Goal: Information Seeking & Learning: Check status

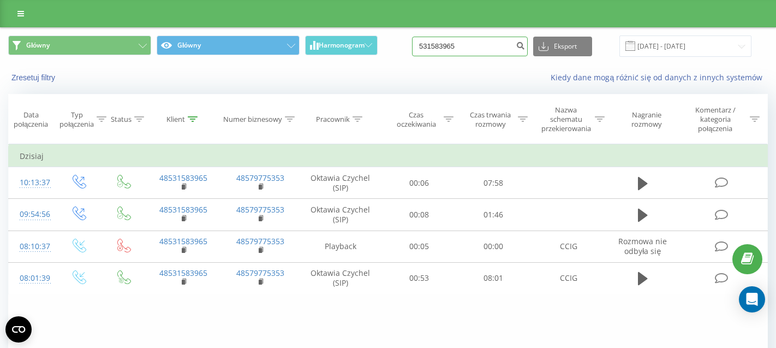
click at [483, 49] on input "531583965" at bounding box center [470, 47] width 116 height 20
paste input "48602332960"
type input "48602332960"
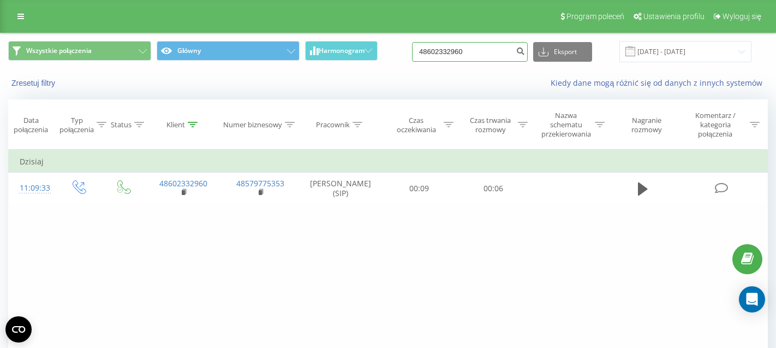
click at [494, 55] on input "48602332960" at bounding box center [470, 52] width 116 height 20
paste input "501793435"
type input "48501793435"
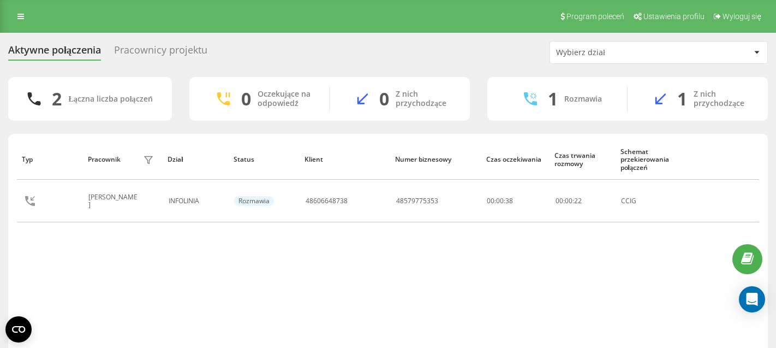
click at [173, 49] on div "Pracownicy projektu" at bounding box center [160, 52] width 93 height 17
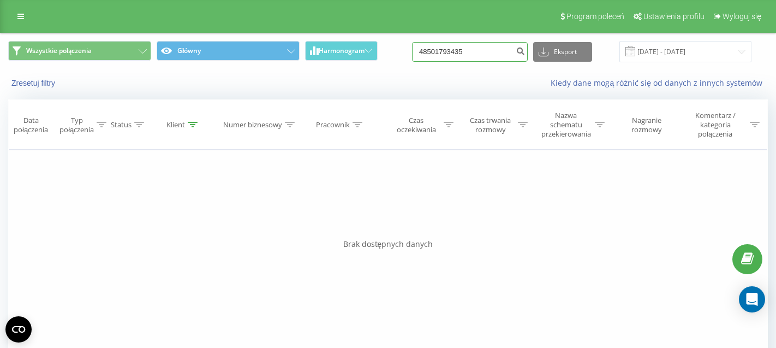
click at [483, 49] on input "48501793435" at bounding box center [470, 52] width 116 height 20
paste input "14941787"
type input "48514941787"
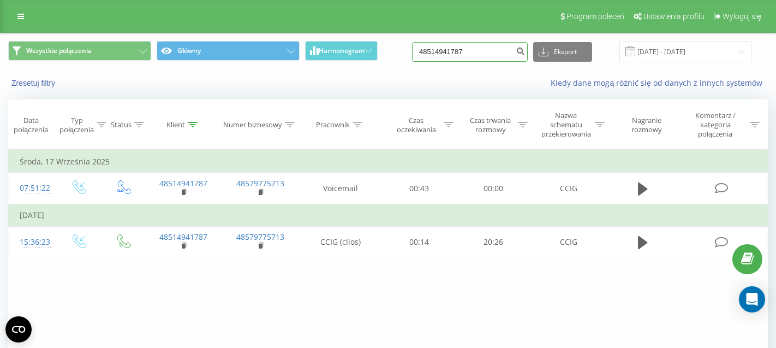
click at [490, 56] on input "48514941787" at bounding box center [470, 52] width 116 height 20
paste input "3536513"
type input "48513536513"
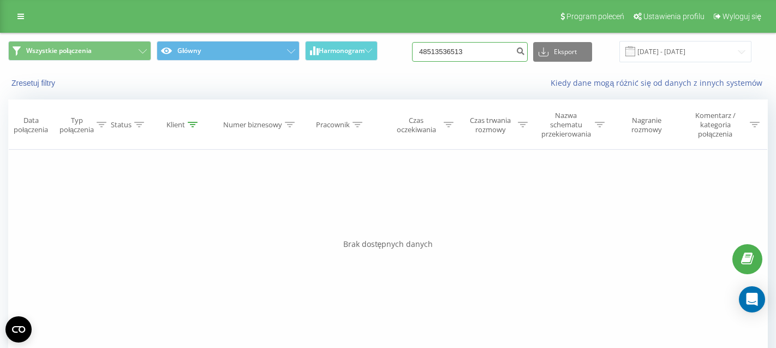
click at [485, 53] on input "48513536513" at bounding box center [470, 52] width 116 height 20
paste input "608479945"
type input "48608479945"
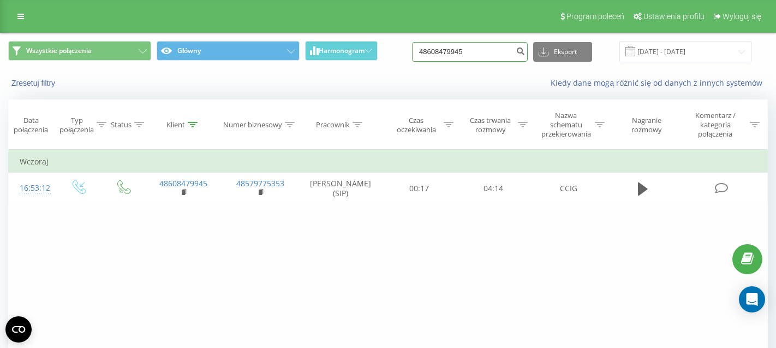
click at [463, 57] on input "48608479945" at bounding box center [470, 52] width 116 height 20
click at [463, 56] on input "48608479945" at bounding box center [470, 52] width 116 height 20
click at [459, 52] on input "48608479945" at bounding box center [470, 52] width 116 height 20
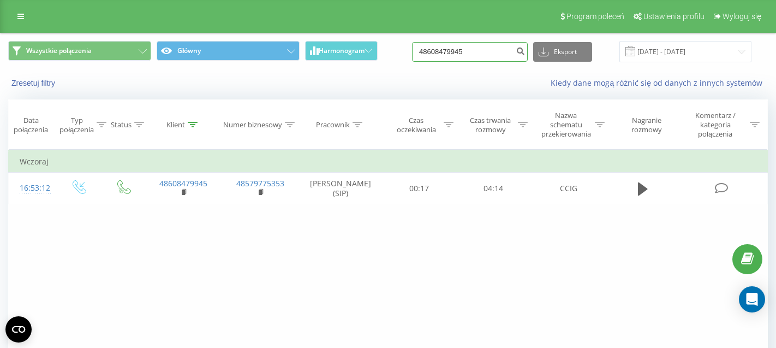
paste input "797554480"
type input "48797554480"
click at [496, 54] on input "48797554480" at bounding box center [470, 52] width 116 height 20
paste input "36763425797"
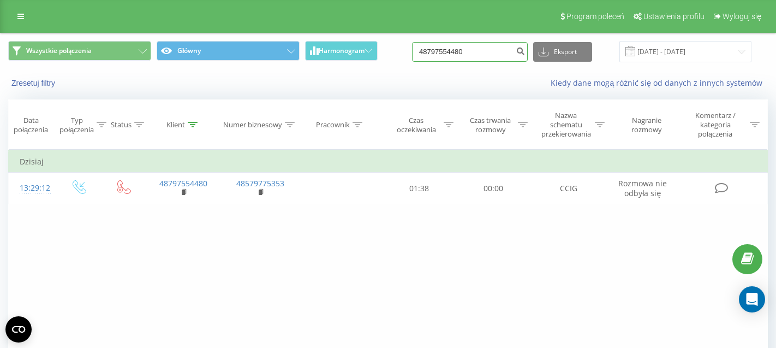
type input "436763425797"
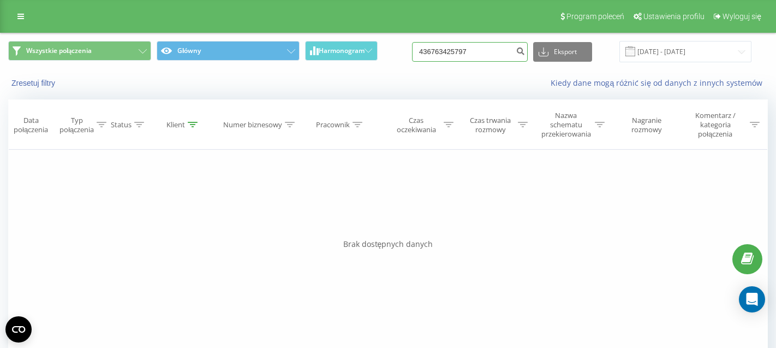
click at [489, 53] on input "436763425797" at bounding box center [470, 52] width 116 height 20
paste input "860905296"
type input "48609052967"
click at [492, 59] on input "48609052967" at bounding box center [470, 52] width 116 height 20
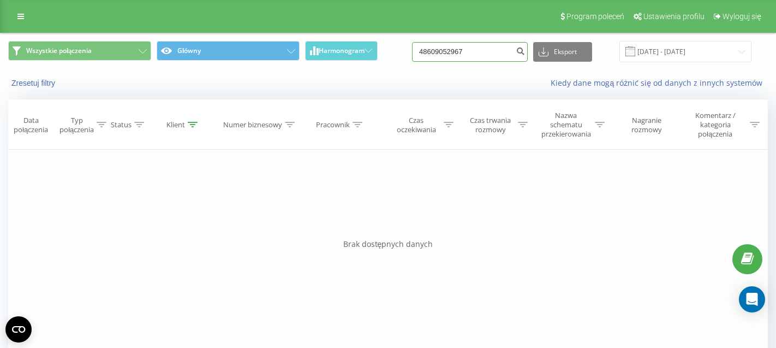
click at [492, 59] on input "48609052967" at bounding box center [470, 52] width 116 height 20
paste input "502076511"
type input "48502076511"
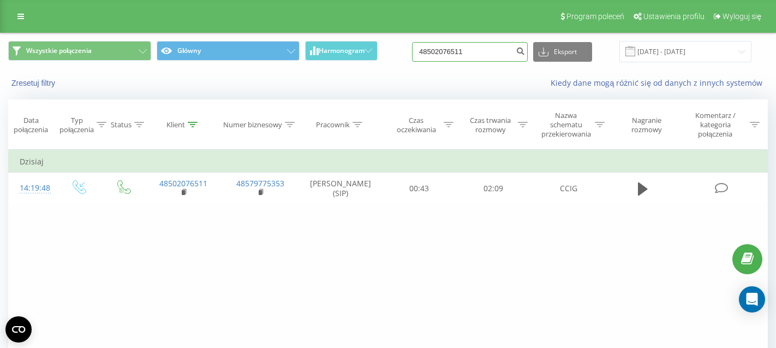
click at [464, 55] on input "48502076511" at bounding box center [470, 52] width 116 height 20
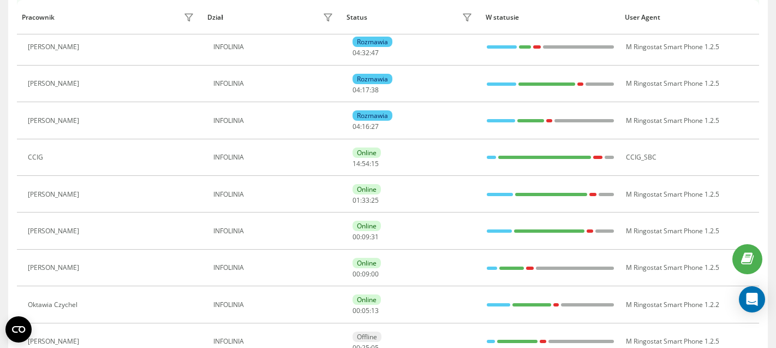
scroll to position [288, 0]
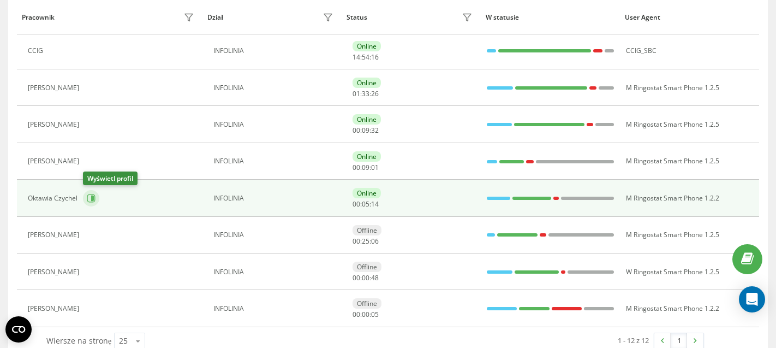
click at [94, 200] on icon at bounding box center [91, 198] width 9 height 9
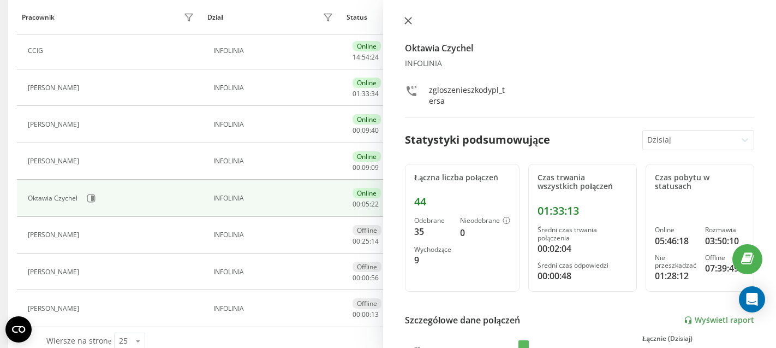
click at [407, 23] on icon at bounding box center [409, 21] width 8 height 8
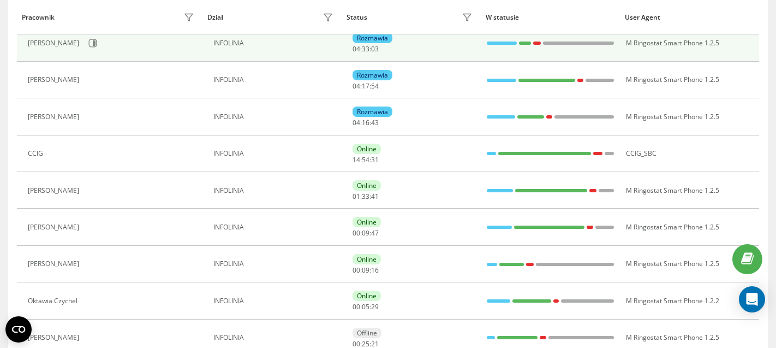
scroll to position [188, 0]
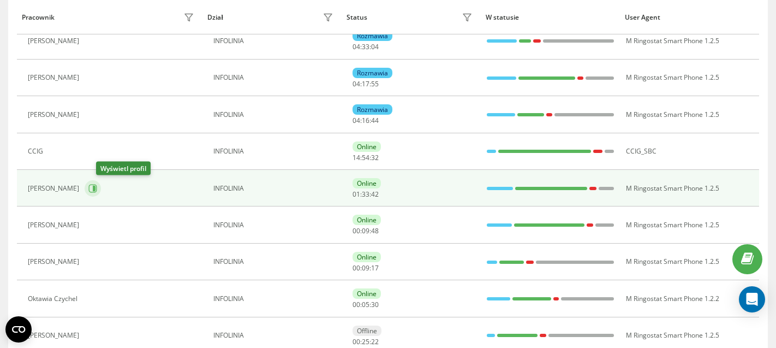
click at [97, 189] on icon at bounding box center [92, 188] width 9 height 9
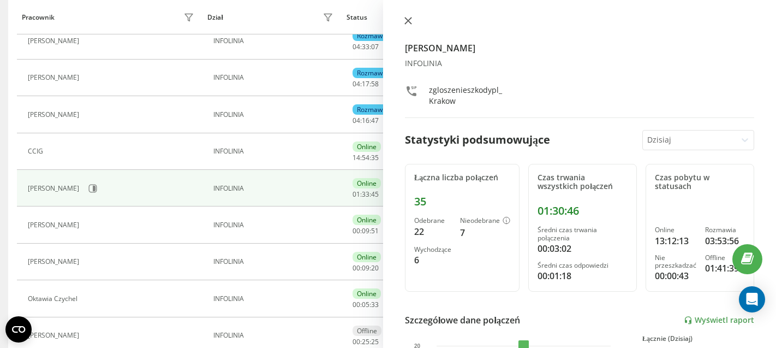
click at [409, 18] on icon at bounding box center [409, 21] width 8 height 8
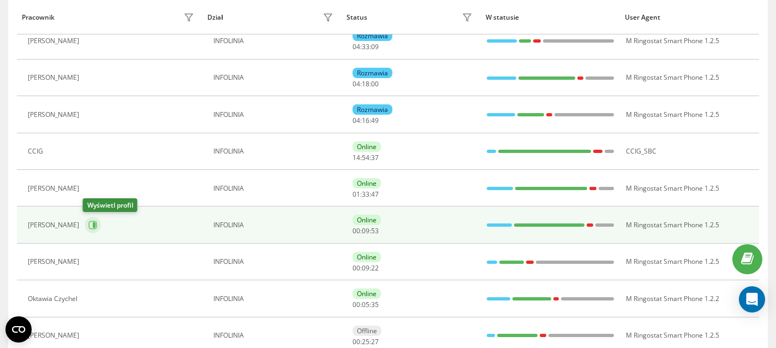
click at [93, 223] on icon at bounding box center [94, 224] width 3 height 5
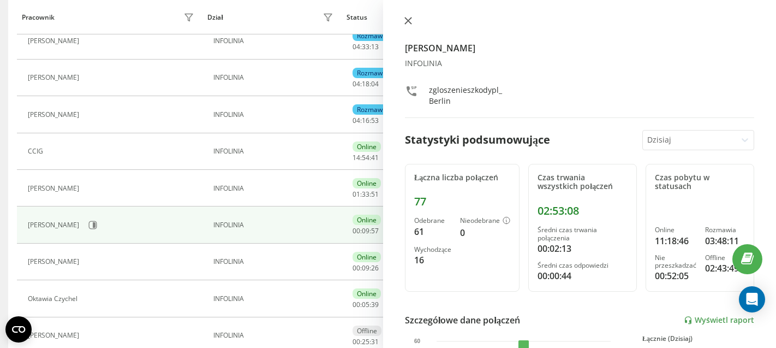
click at [405, 20] on icon at bounding box center [409, 21] width 8 height 8
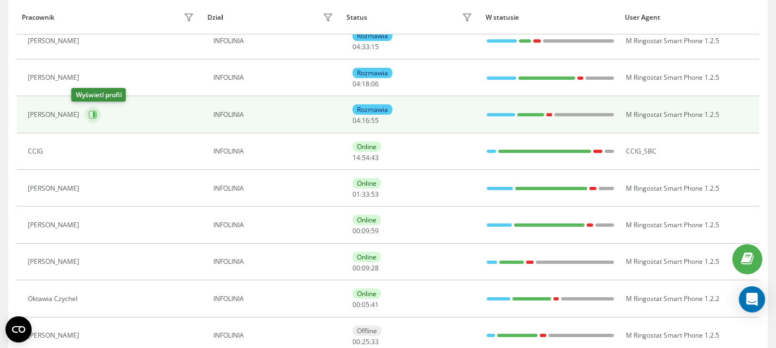
click at [88, 118] on icon at bounding box center [92, 114] width 9 height 9
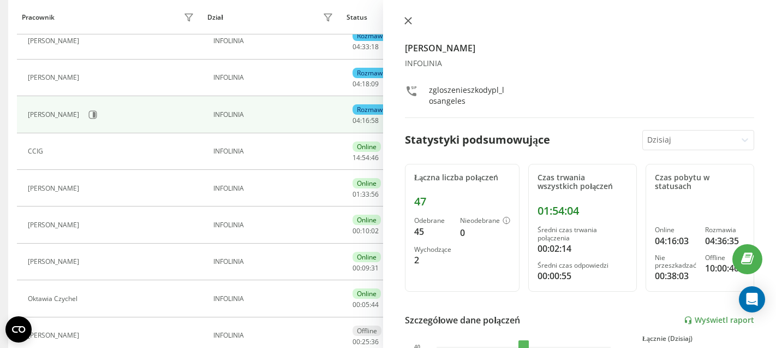
click at [408, 25] on icon at bounding box center [409, 21] width 8 height 8
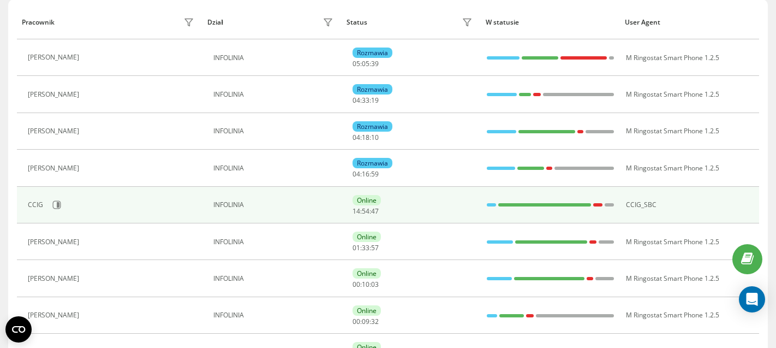
scroll to position [131, 0]
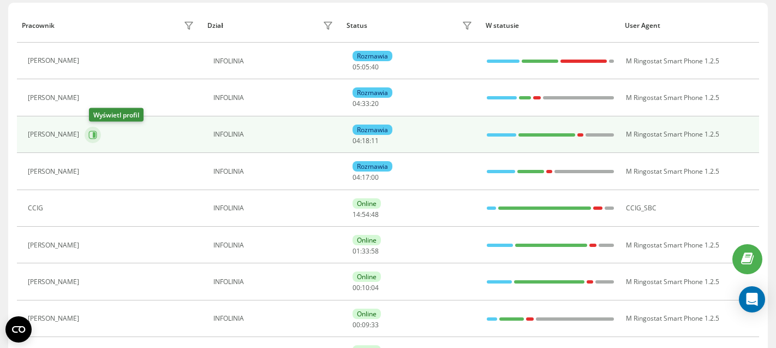
click at [94, 135] on icon at bounding box center [93, 134] width 8 height 8
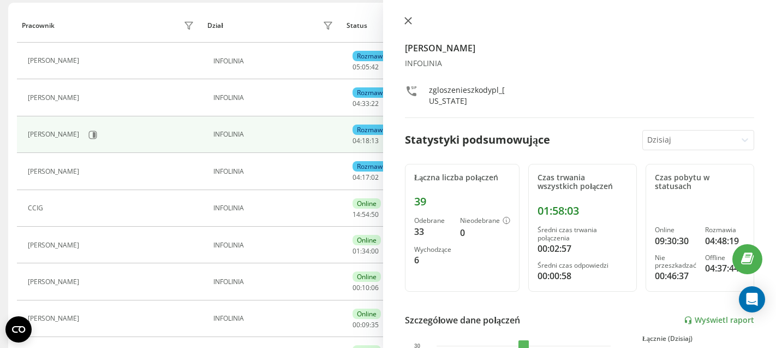
click at [411, 18] on icon at bounding box center [408, 20] width 7 height 7
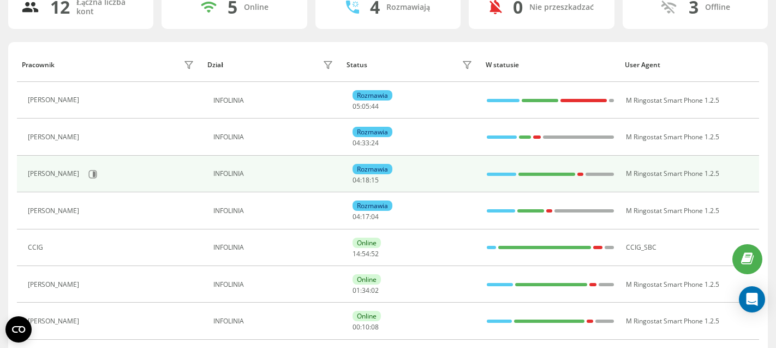
scroll to position [91, 0]
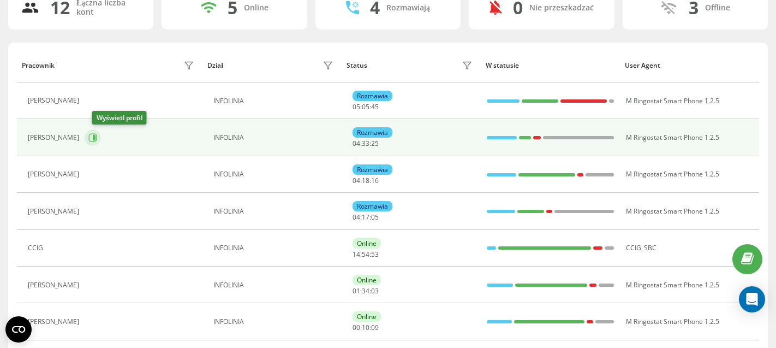
click at [97, 139] on icon at bounding box center [92, 137] width 9 height 9
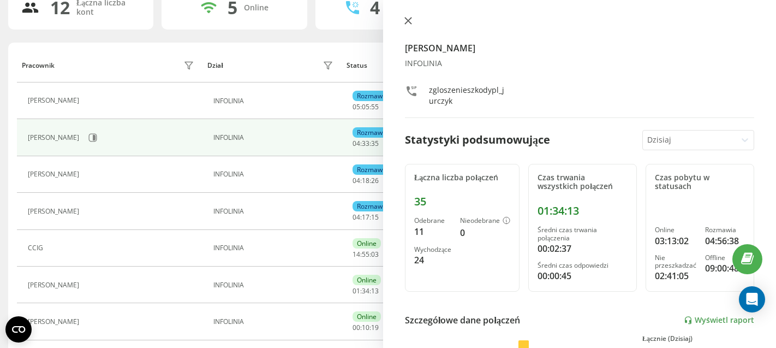
click at [411, 21] on icon at bounding box center [409, 21] width 8 height 8
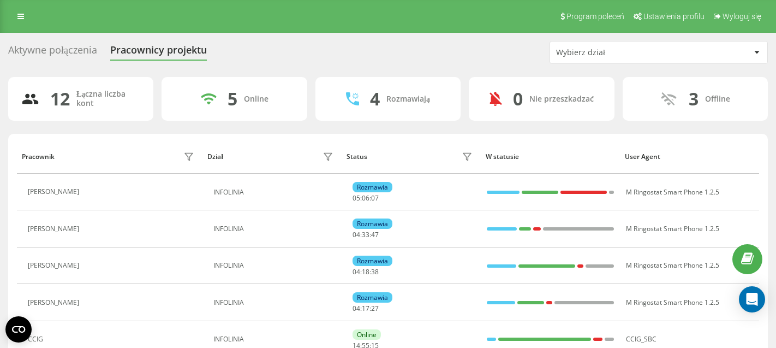
click at [38, 52] on div "Aktywne połączenia" at bounding box center [52, 52] width 89 height 17
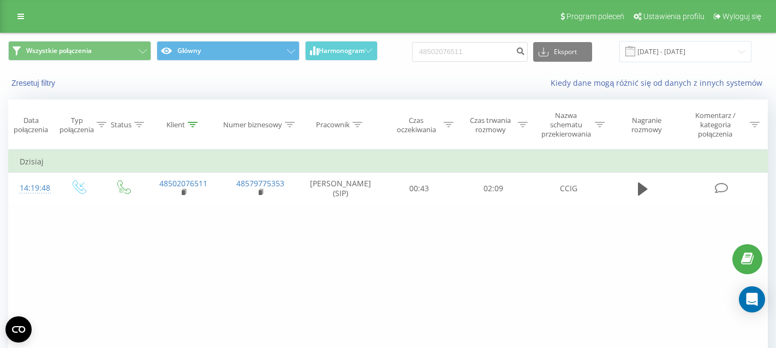
type input "48602361680"
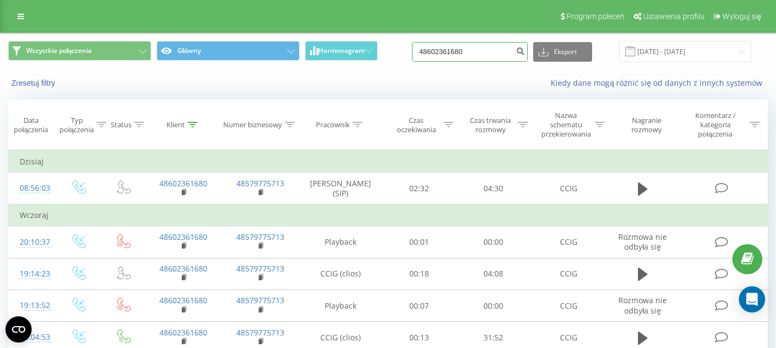
click at [486, 57] on input "48602361680" at bounding box center [470, 52] width 116 height 20
paste input "574881733"
type input "48574881733"
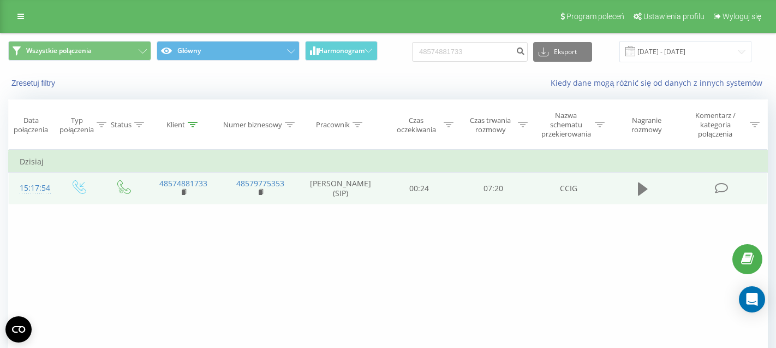
click at [640, 191] on icon at bounding box center [643, 188] width 10 height 13
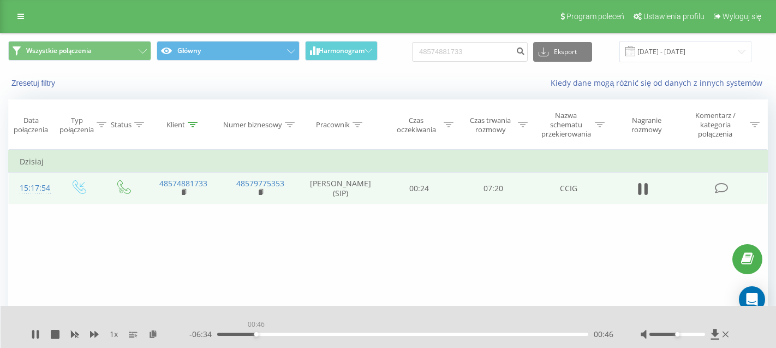
click at [256, 334] on div "00:46" at bounding box center [402, 333] width 371 height 3
click at [398, 334] on div "00:48" at bounding box center [402, 333] width 371 height 3
click at [489, 334] on div "05:23" at bounding box center [402, 333] width 371 height 3
click at [391, 334] on div "03:26" at bounding box center [402, 333] width 371 height 3
click at [464, 332] on div "04:53" at bounding box center [402, 333] width 371 height 3
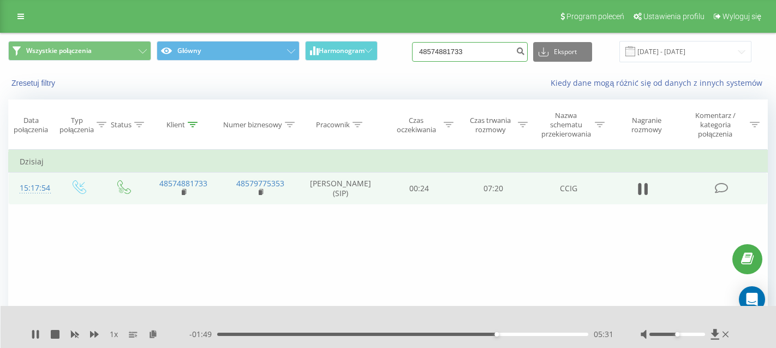
click at [466, 52] on input "48574881733" at bounding box center [470, 52] width 116 height 20
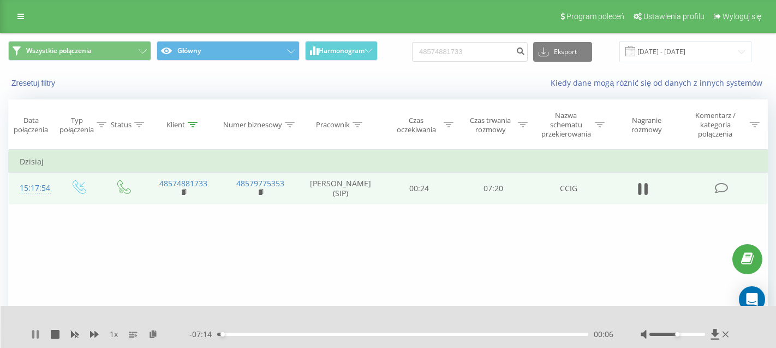
click at [34, 331] on icon at bounding box center [33, 334] width 2 height 9
